Goal: Find specific page/section: Find specific page/section

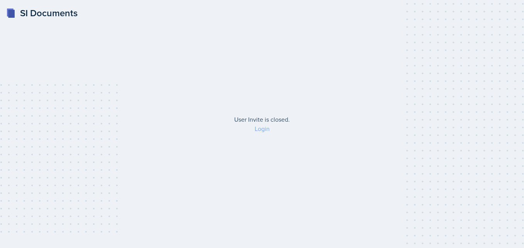
click at [266, 128] on link "Login" at bounding box center [262, 128] width 15 height 8
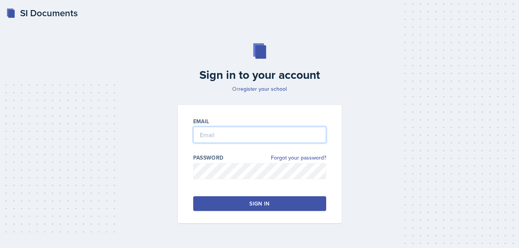
type input "[EMAIL_ADDRESS][DOMAIN_NAME]"
click at [269, 206] on div "Sign in" at bounding box center [259, 204] width 20 height 8
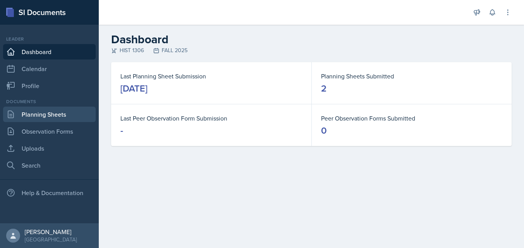
click at [56, 115] on link "Planning Sheets" at bounding box center [49, 114] width 93 height 15
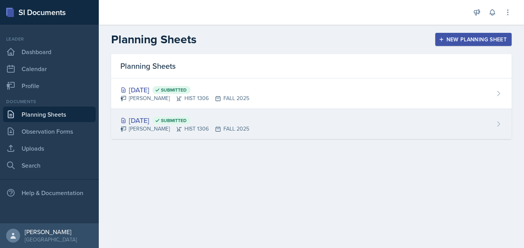
click at [159, 114] on div "[DATE] Submitted [PERSON_NAME] HIST 1306 FALL 2025" at bounding box center [311, 124] width 401 height 30
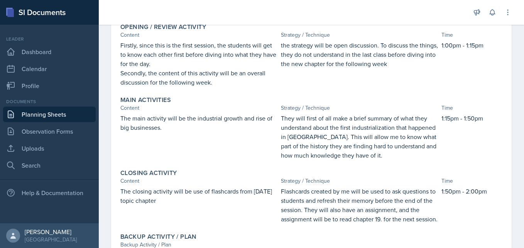
scroll to position [132, 0]
